Goal: Check status: Check status

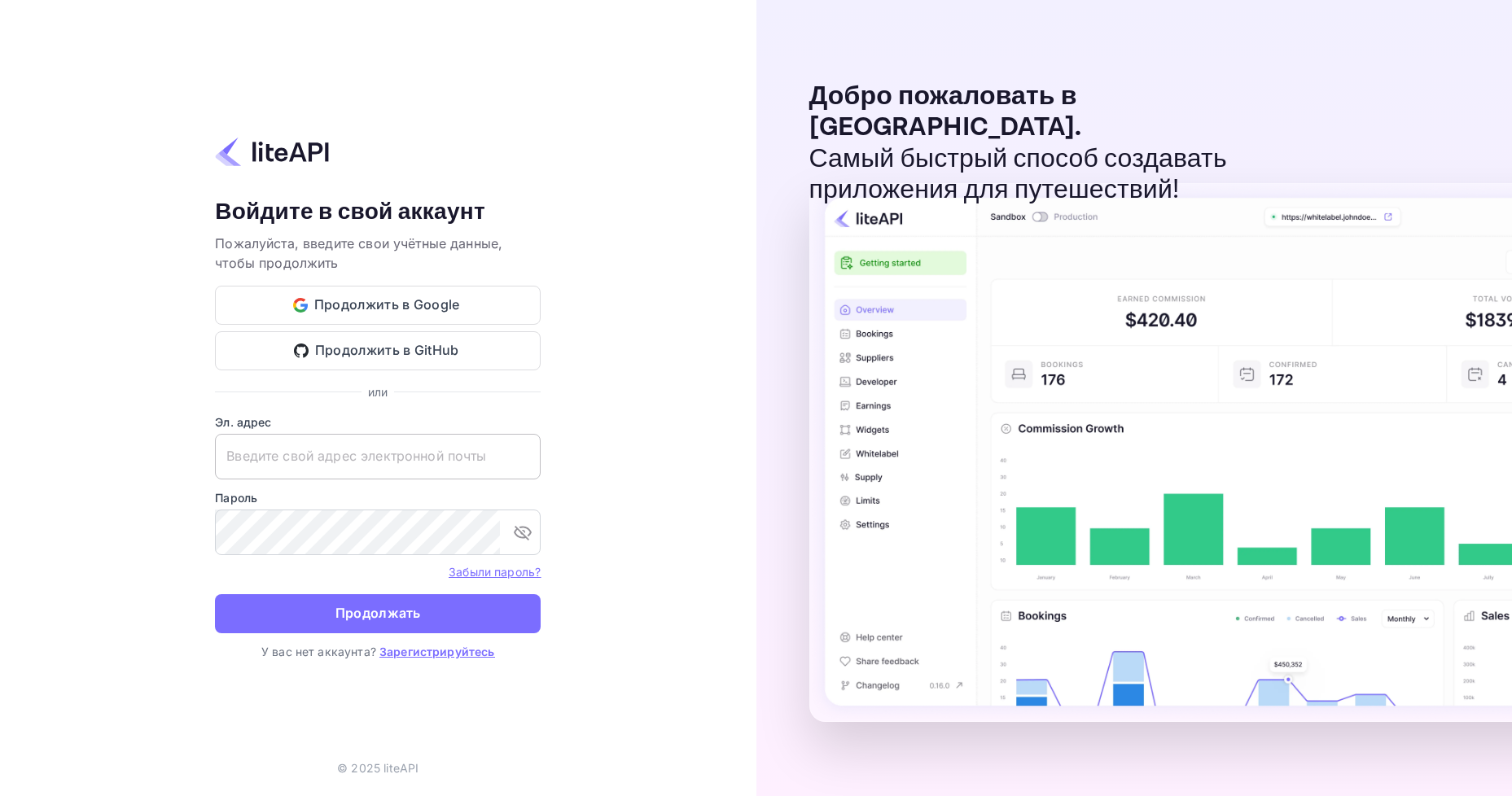
click at [313, 461] on input "text" at bounding box center [377, 456] width 326 height 45
paste input "[EMAIL_ADDRESS][DOMAIN_NAME]"
type input "[EMAIL_ADDRESS][DOMAIN_NAME]"
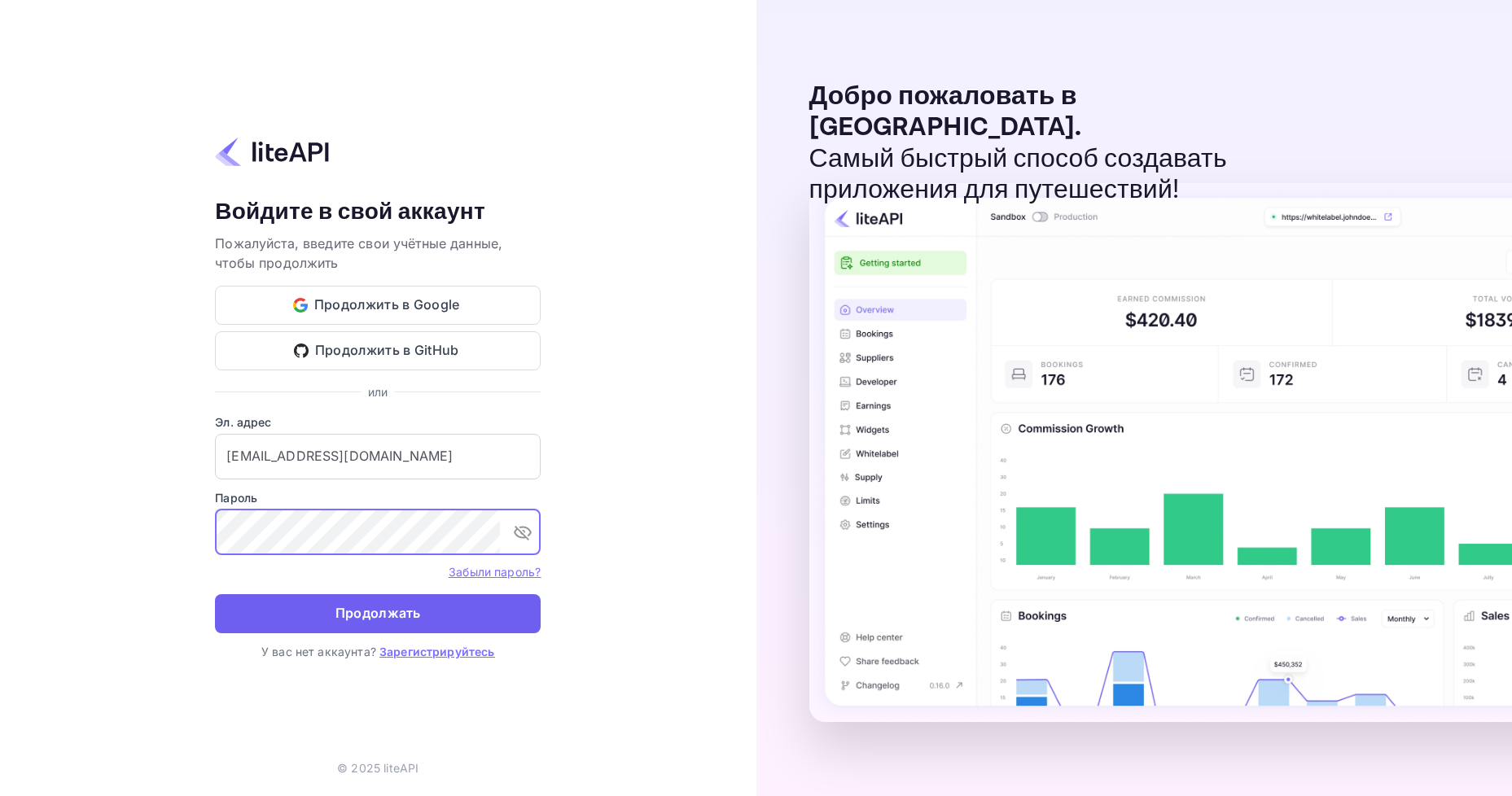
click at [367, 621] on ya-tr-span "Продолжать" at bounding box center [378, 613] width 86 height 22
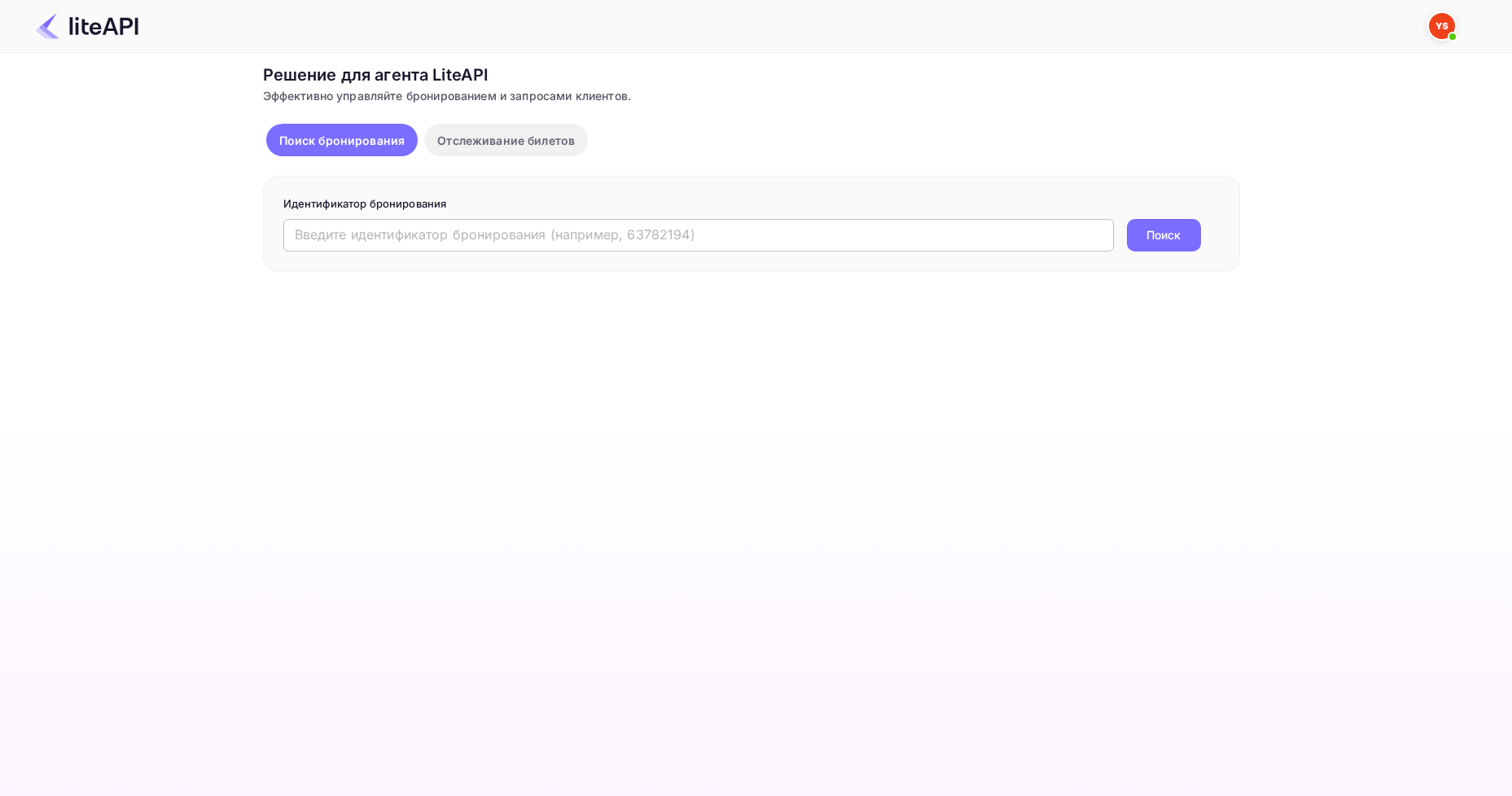
click at [416, 243] on input "text" at bounding box center [698, 235] width 830 height 32
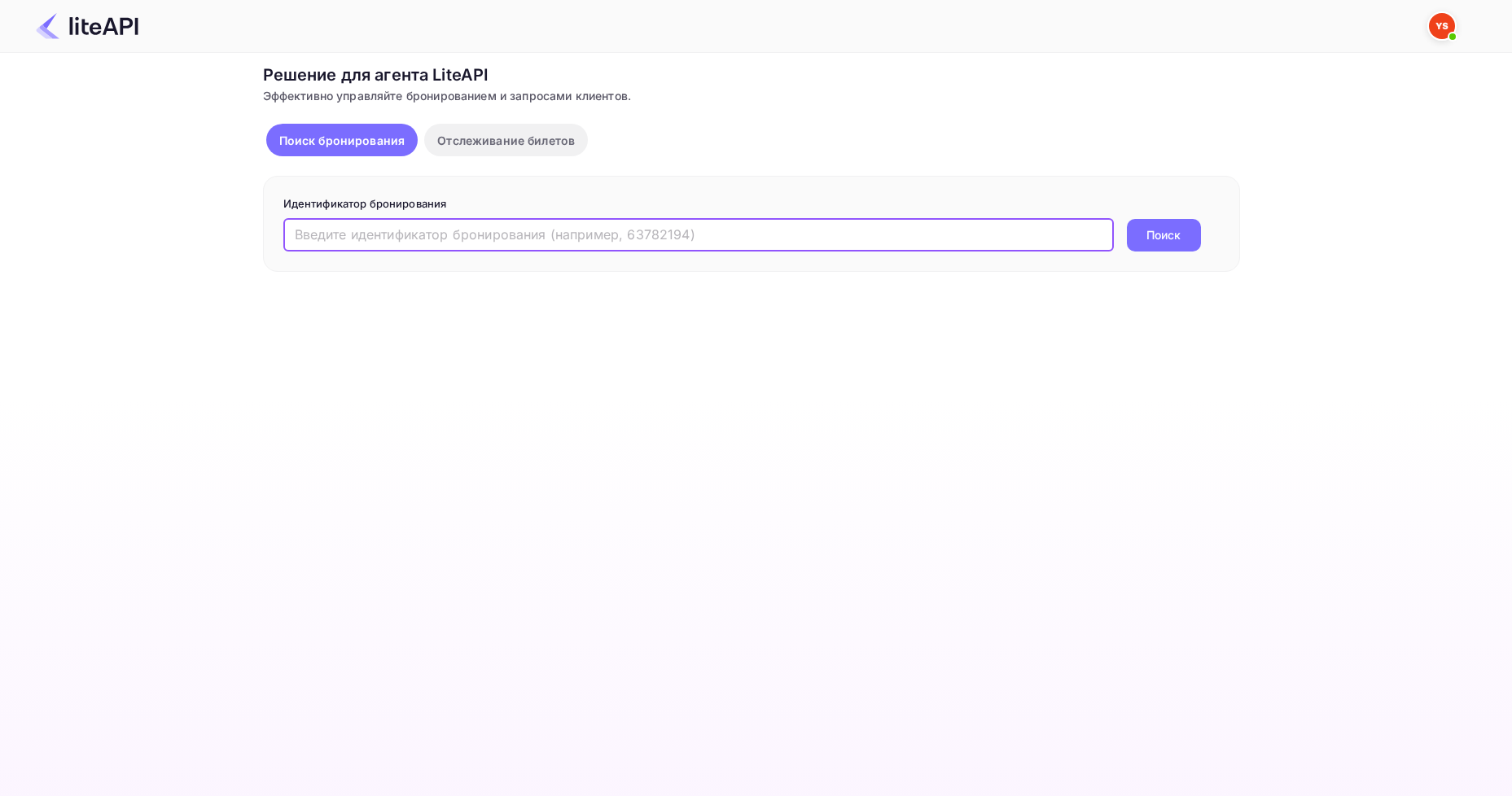
paste input "9209316"
type input "9209316"
click at [1169, 242] on ya-tr-span "Поиск" at bounding box center [1163, 235] width 34 height 17
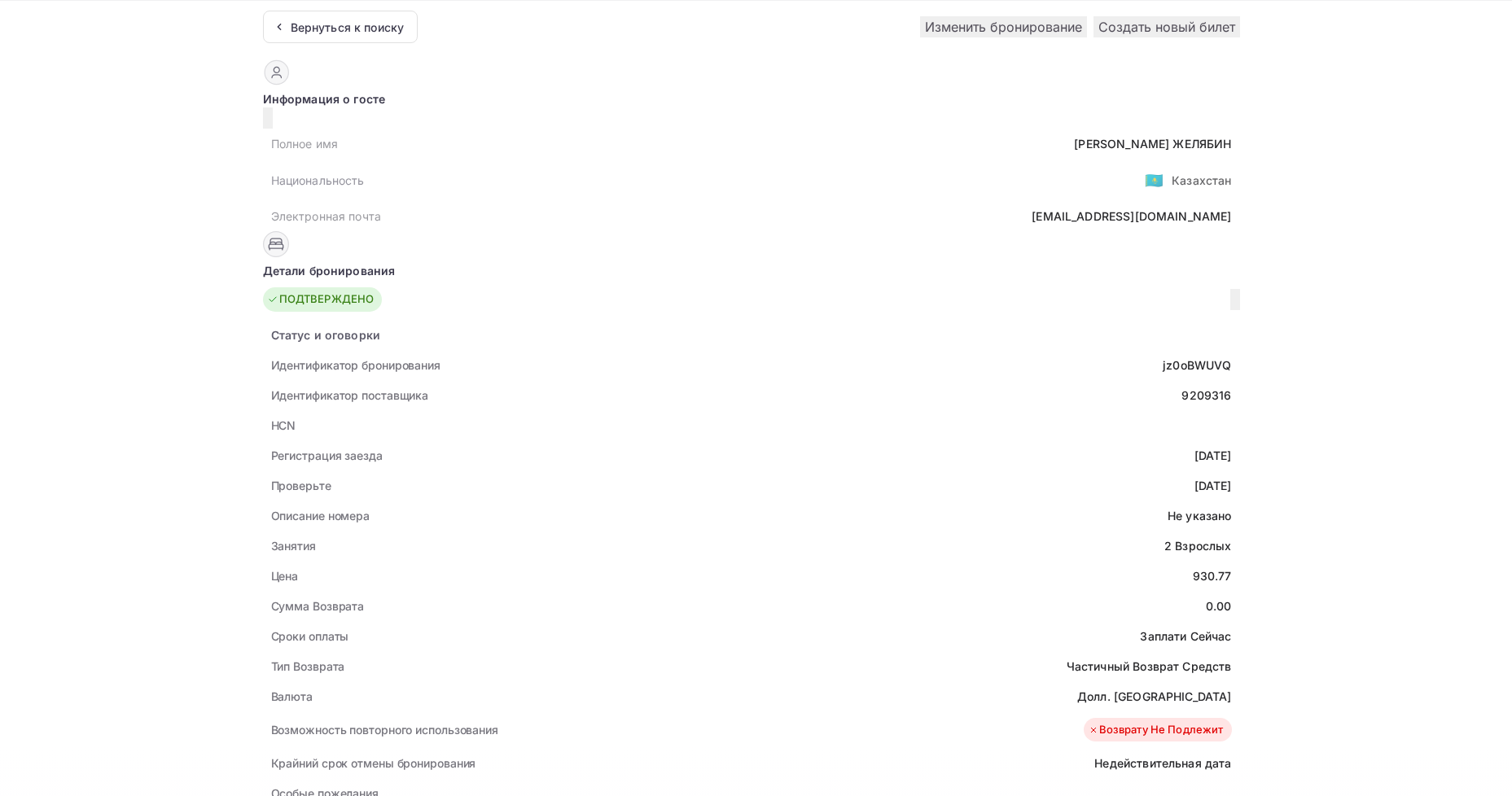
scroll to position [81, 0]
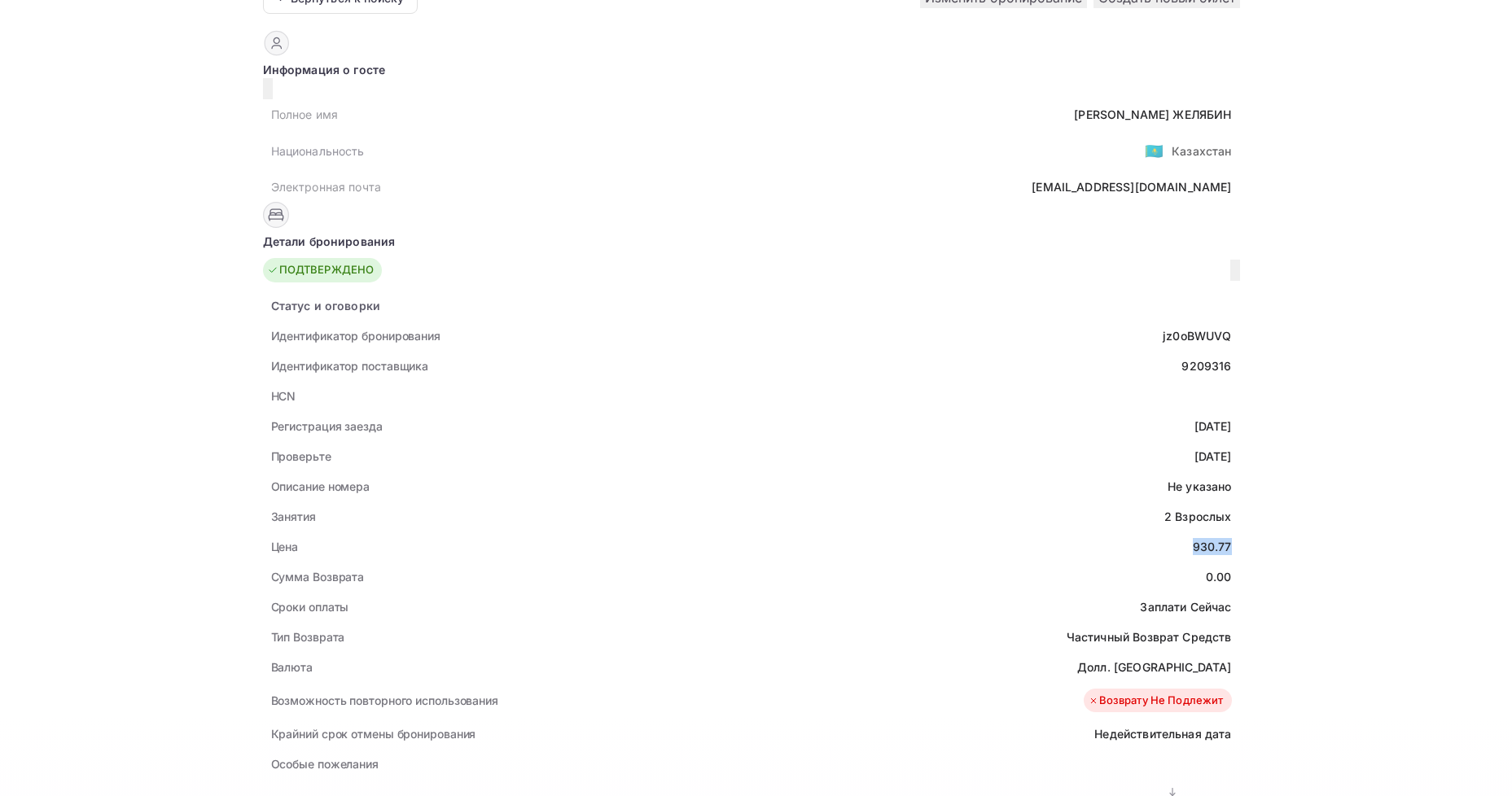
drag, startPoint x: 690, startPoint y: 531, endPoint x: 726, endPoint y: 532, distance: 36.0
click at [726, 532] on div "Цена 930.77" at bounding box center [751, 546] width 977 height 31
copy div "930.77"
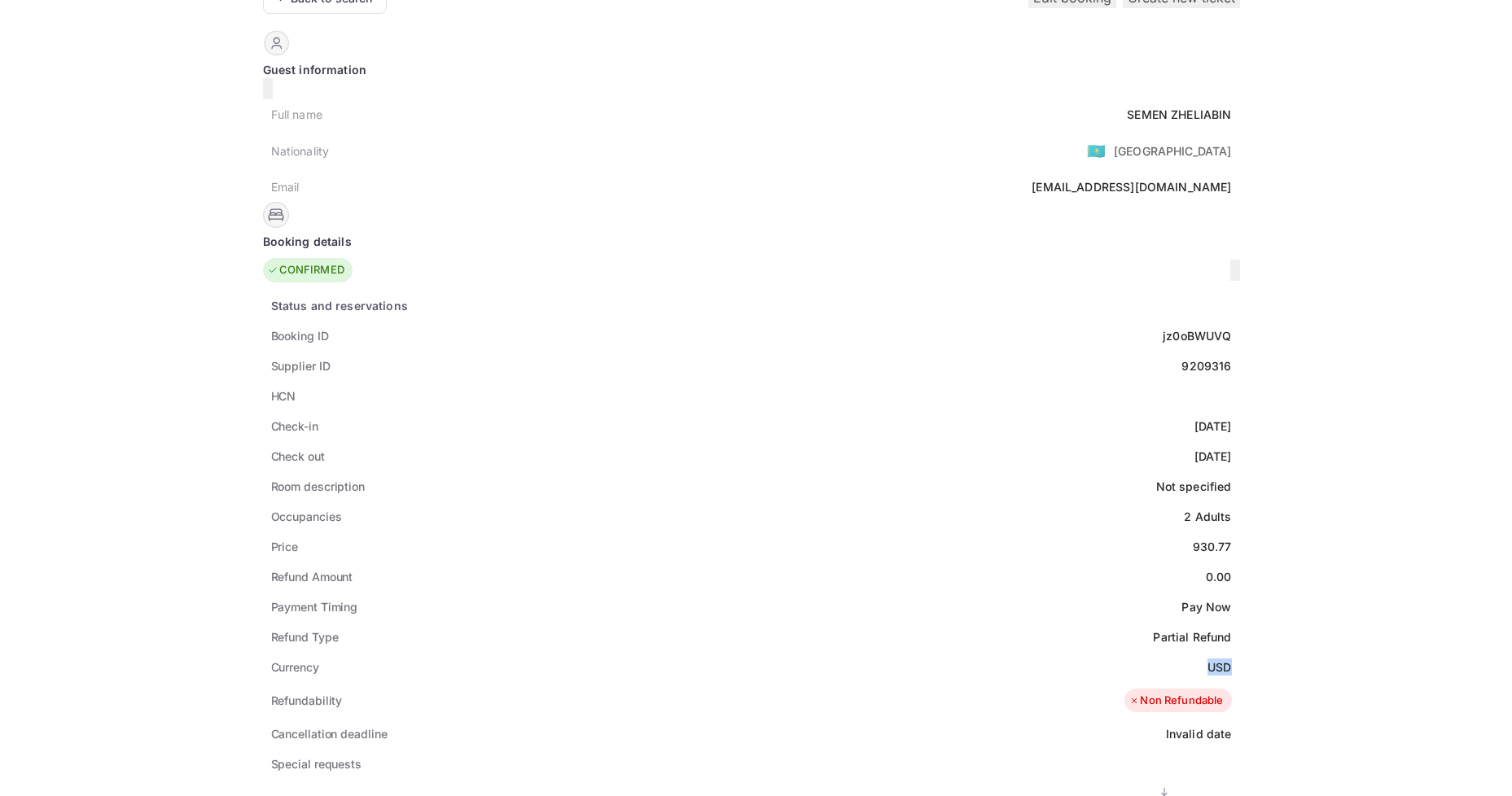
drag, startPoint x: 707, startPoint y: 648, endPoint x: 727, endPoint y: 647, distance: 20.0
click at [1207, 660] on ya-tr-span "USD" at bounding box center [1219, 667] width 24 height 14
copy ya-tr-span "USD"
